Goal: Transaction & Acquisition: Purchase product/service

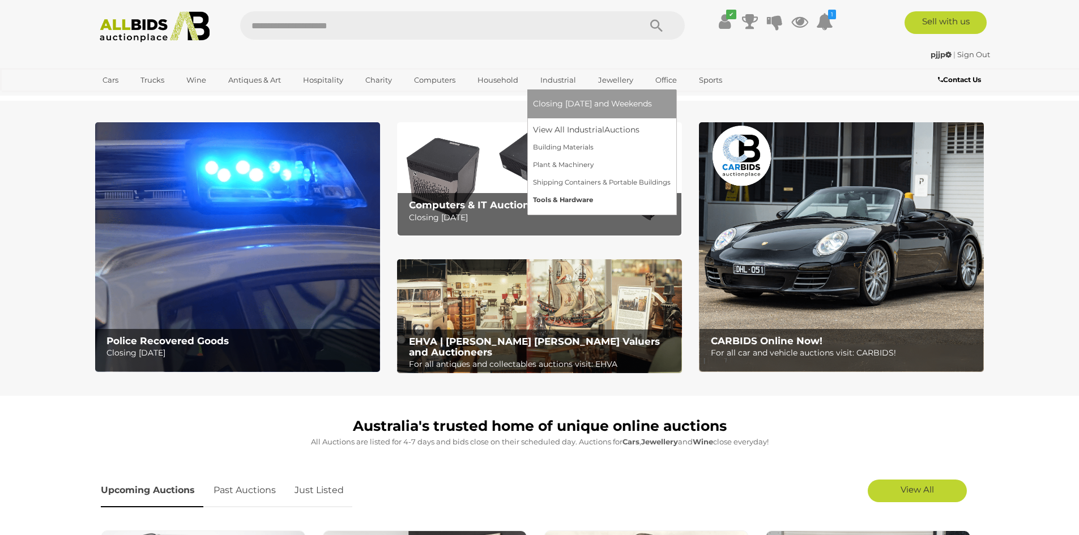
click at [547, 201] on link "Tools & Hardware" at bounding box center [602, 200] width 138 height 18
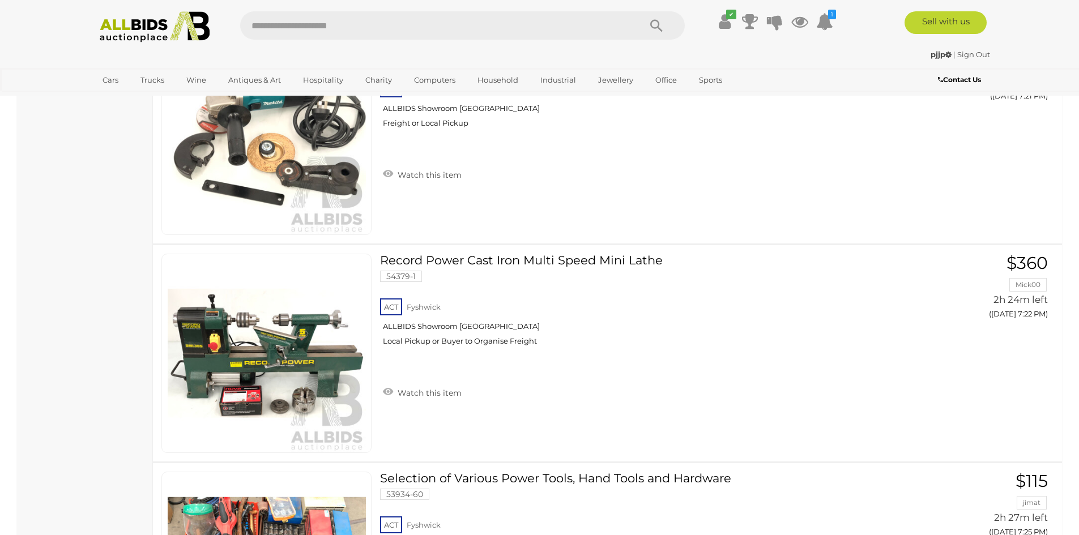
scroll to position [3059, 0]
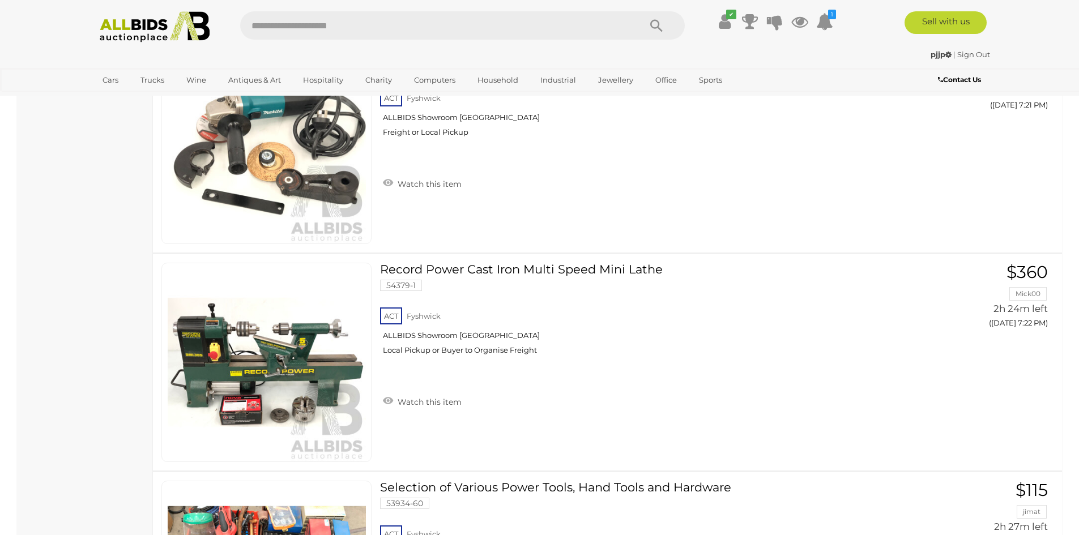
drag, startPoint x: 59, startPoint y: 346, endPoint x: 24, endPoint y: 188, distance: 161.5
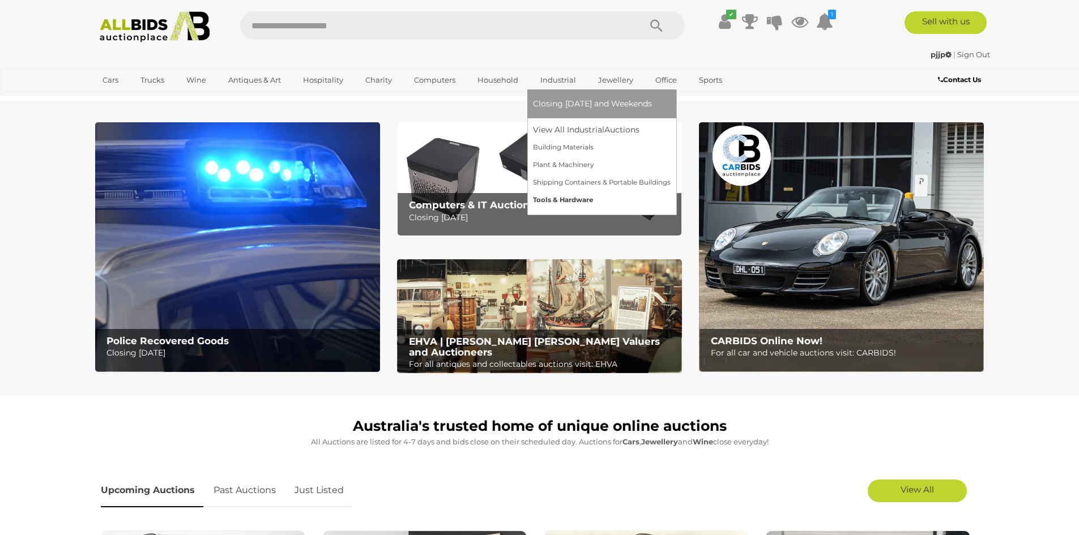
click at [552, 201] on link "Tools & Hardware" at bounding box center [602, 200] width 138 height 18
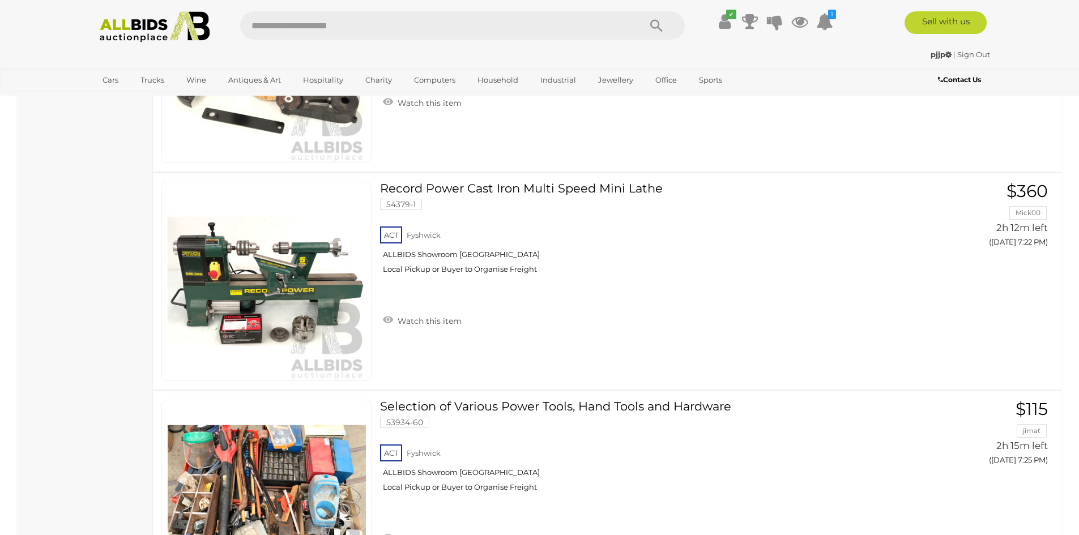
scroll to position [3142, 0]
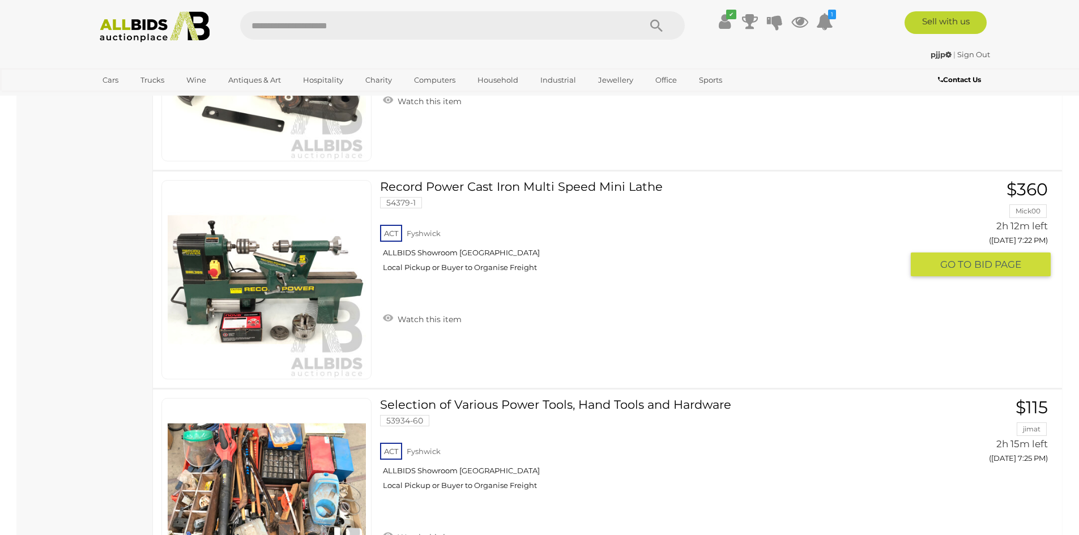
click at [200, 270] on link at bounding box center [266, 279] width 210 height 199
